Goal: Task Accomplishment & Management: Use online tool/utility

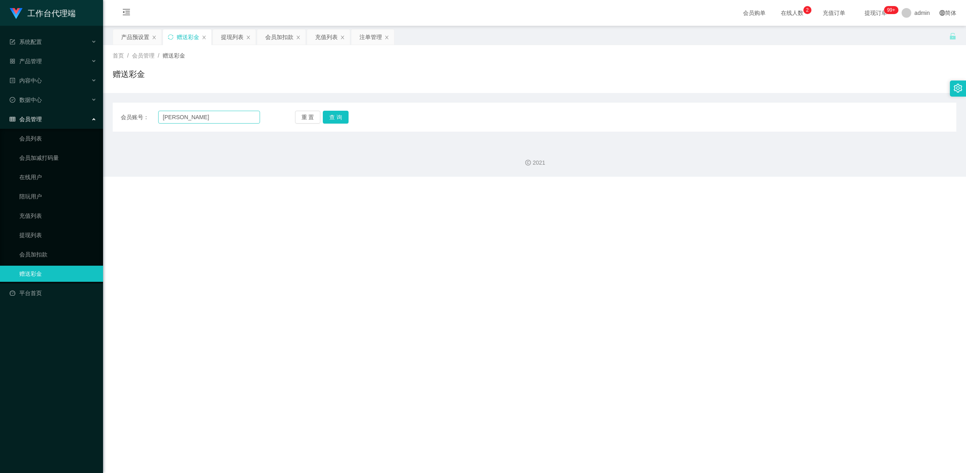
click at [210, 113] on input "[PERSON_NAME]" at bounding box center [209, 117] width 102 height 13
click at [211, 113] on input "[PERSON_NAME]" at bounding box center [209, 117] width 102 height 13
type input "6590044149"
click at [337, 120] on button "查 询" at bounding box center [336, 117] width 26 height 13
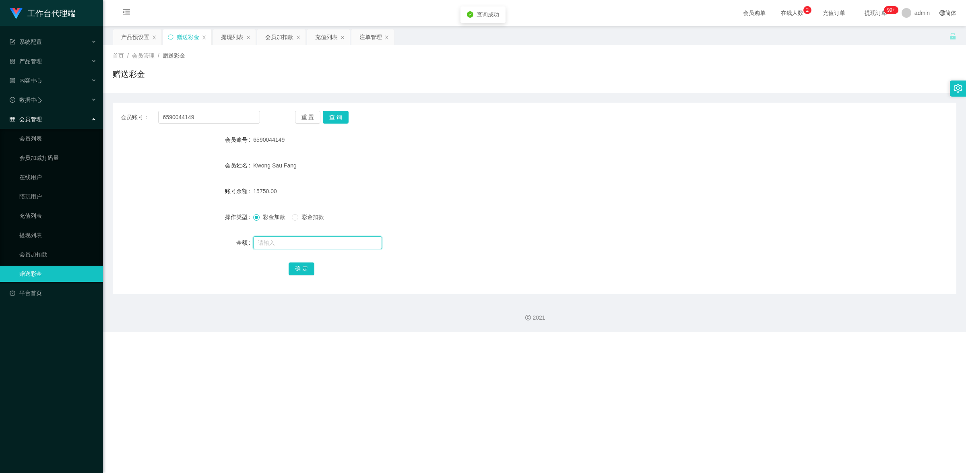
click at [272, 239] on input "text" at bounding box center [317, 242] width 129 height 13
type input "100"
click at [301, 268] on button "确 定" at bounding box center [302, 268] width 26 height 13
click at [204, 123] on input "6590044149" at bounding box center [209, 117] width 102 height 13
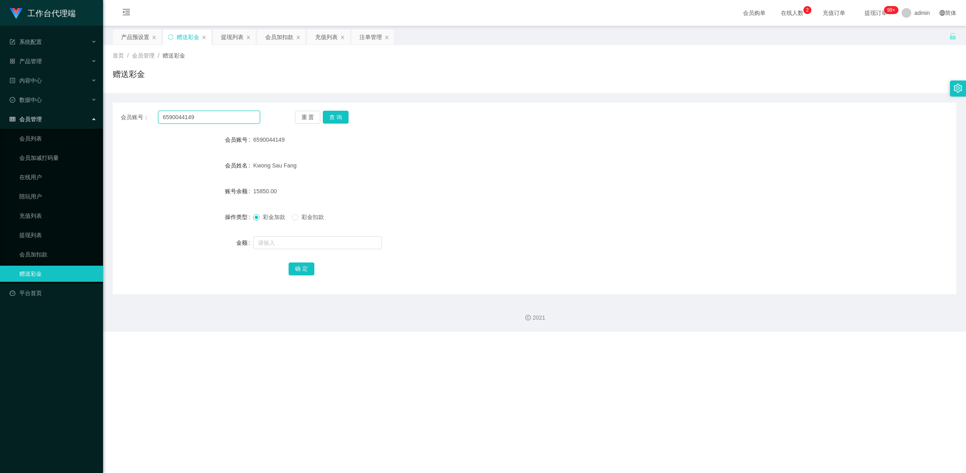
paste input "80686741"
click at [334, 115] on button "查 询" at bounding box center [336, 117] width 26 height 13
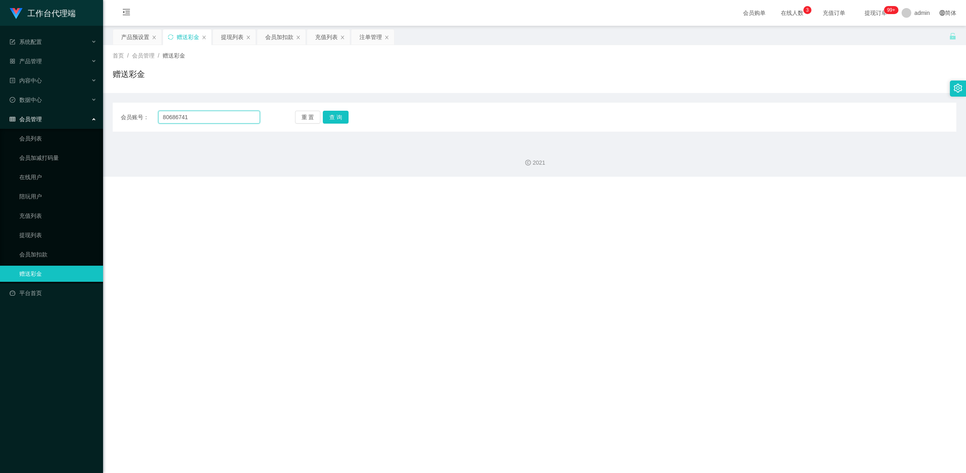
click at [212, 116] on input "80686741" at bounding box center [209, 117] width 102 height 13
paste input "stst0819"
type input "stst0819"
click at [337, 114] on button "查 询" at bounding box center [336, 117] width 26 height 13
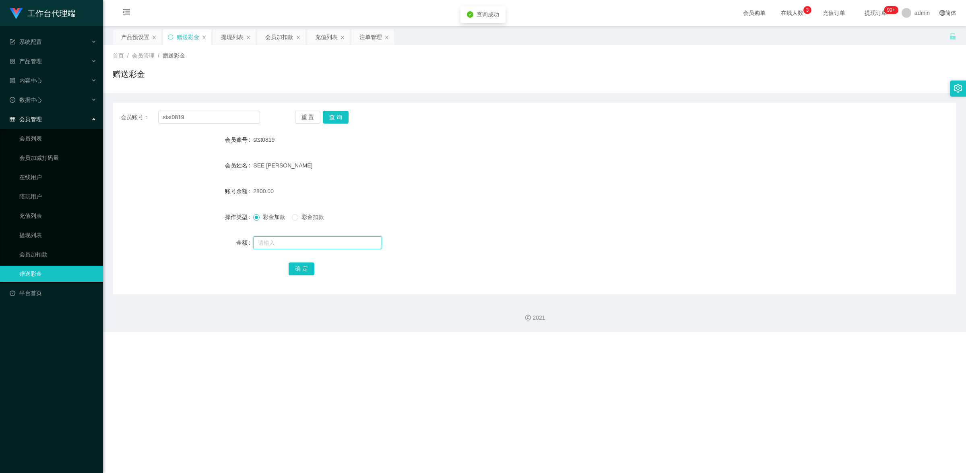
click at [285, 245] on input "text" at bounding box center [317, 242] width 129 height 13
type input "100"
click at [309, 268] on button "确 定" at bounding box center [302, 268] width 26 height 13
